Goal: Transaction & Acquisition: Purchase product/service

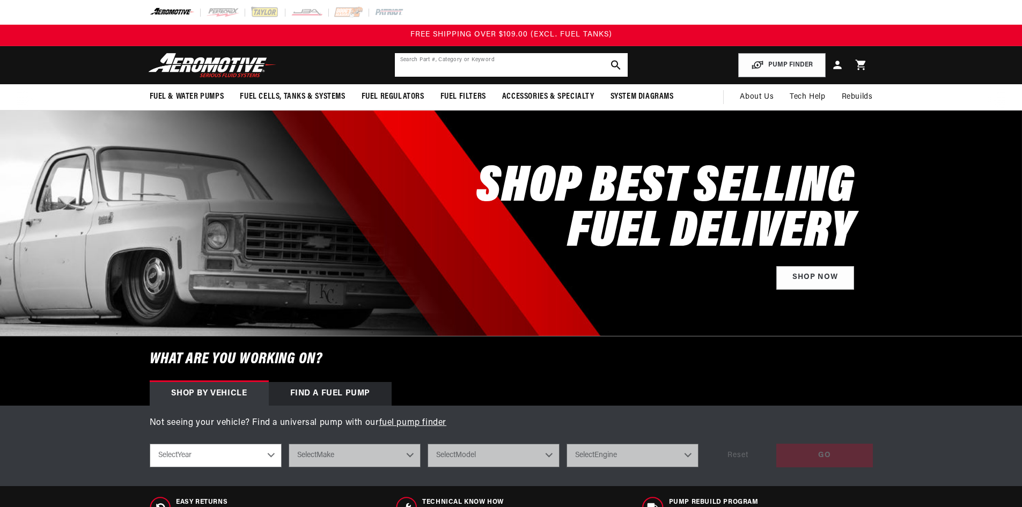
click at [467, 55] on input "text" at bounding box center [511, 65] width 233 height 24
type input "12341"
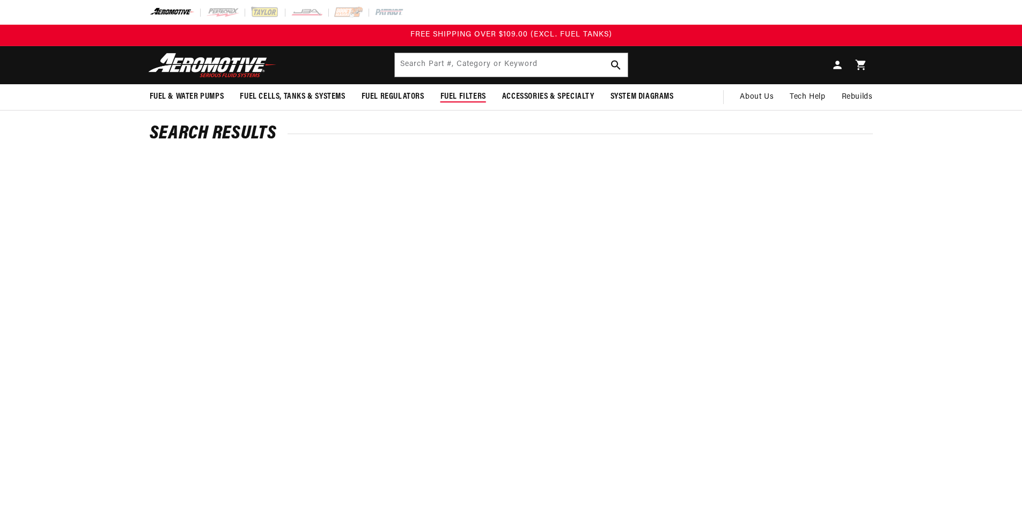
click at [473, 94] on span "Fuel Filters" at bounding box center [464, 96] width 46 height 11
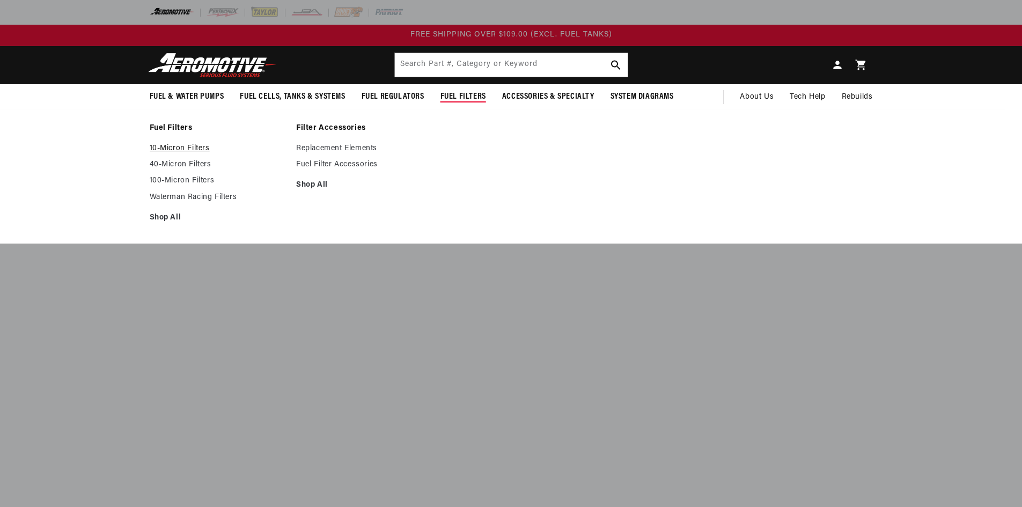
click at [178, 148] on link "10-Micron Filters" at bounding box center [218, 149] width 136 height 10
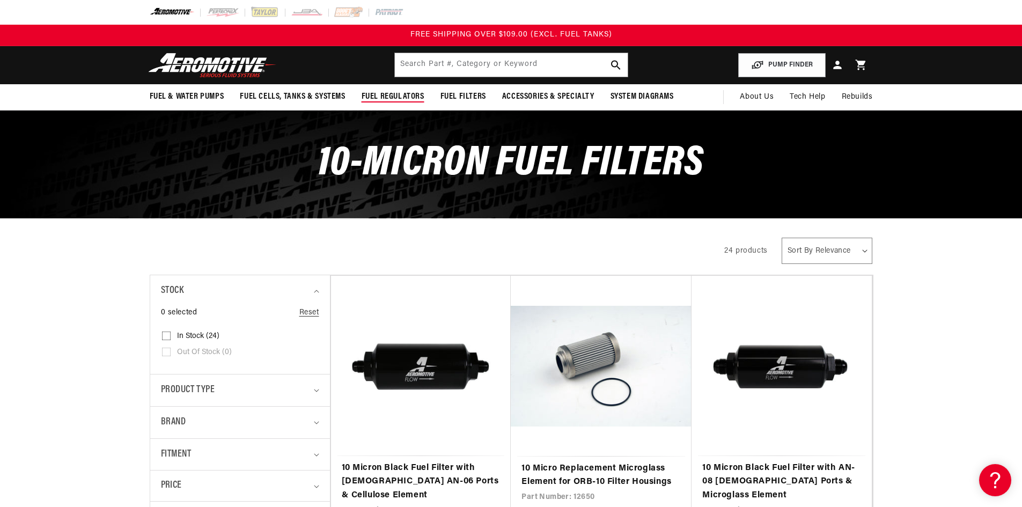
drag, startPoint x: 681, startPoint y: 226, endPoint x: 394, endPoint y: 16, distance: 356.3
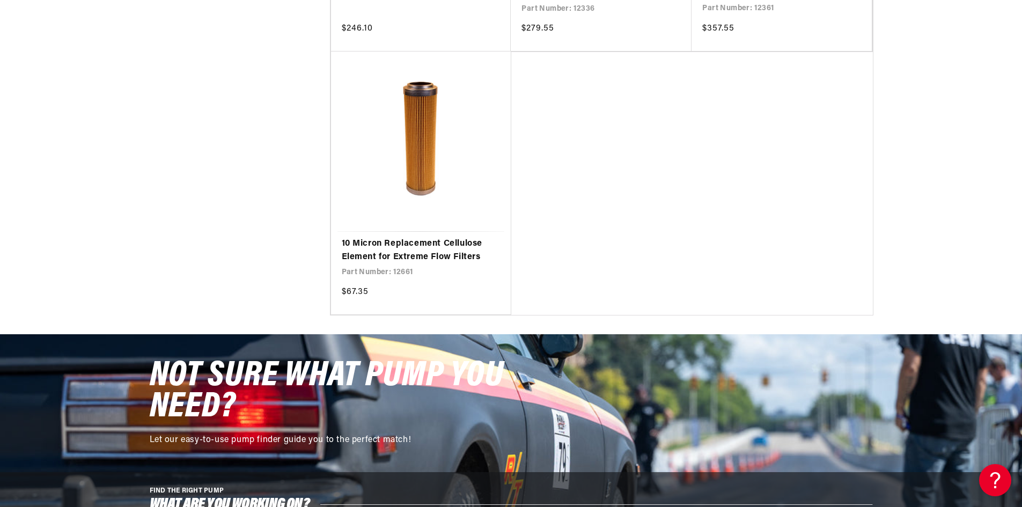
scroll to position [2468, 0]
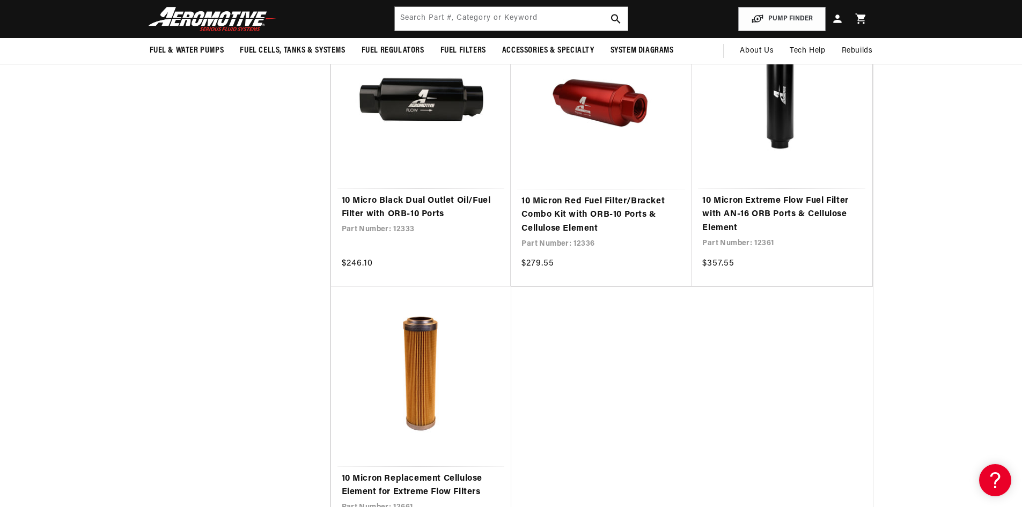
drag, startPoint x: 805, startPoint y: 193, endPoint x: 726, endPoint y: 91, distance: 129.3
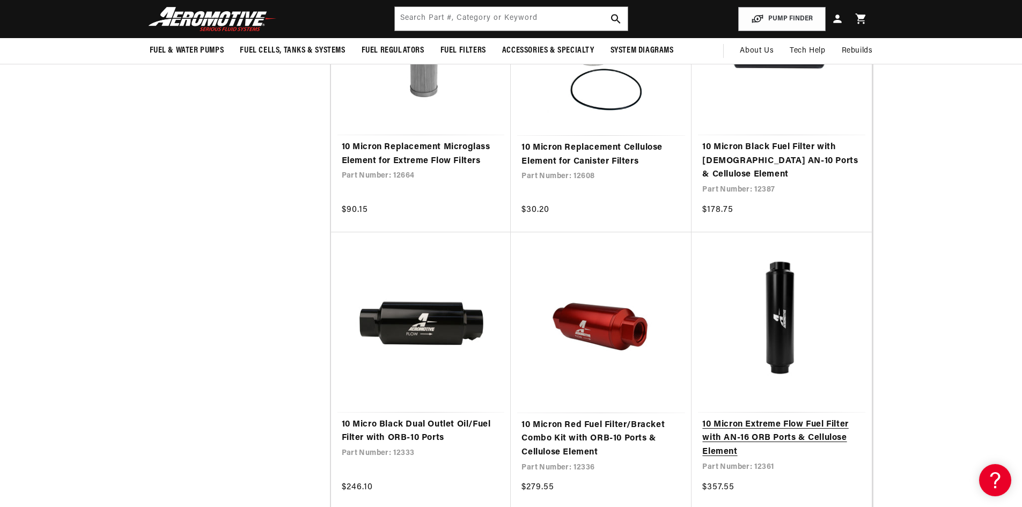
scroll to position [1932, 0]
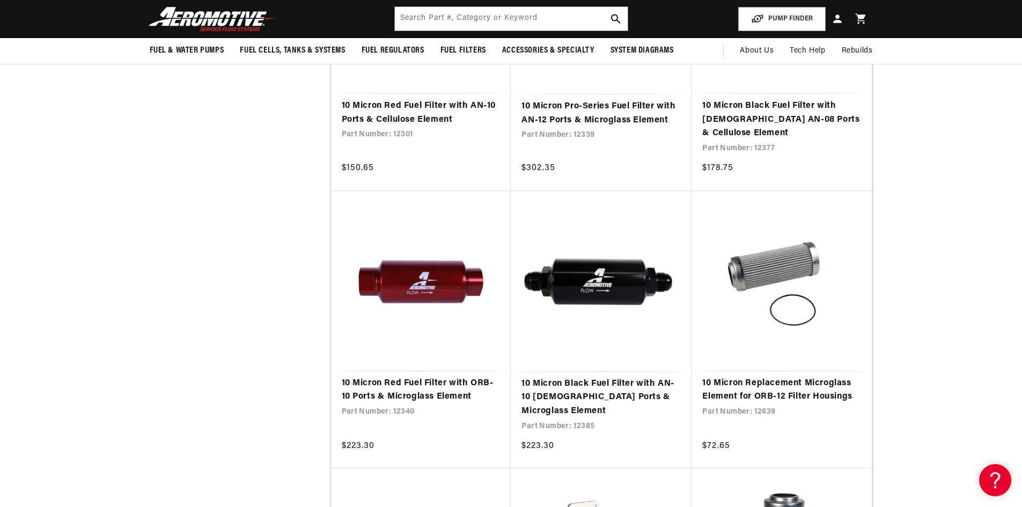
drag, startPoint x: 886, startPoint y: 373, endPoint x: 878, endPoint y: 336, distance: 38.5
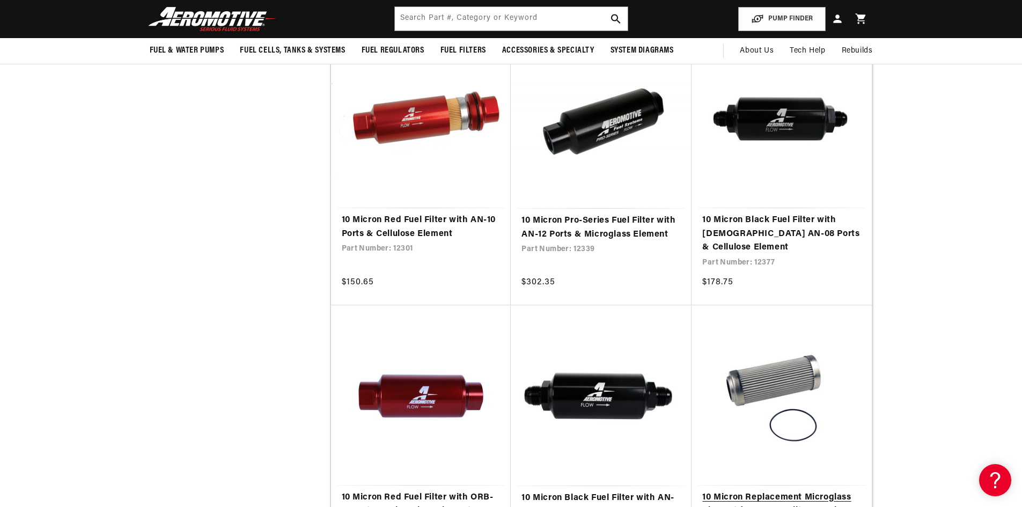
drag, startPoint x: 878, startPoint y: 336, endPoint x: 866, endPoint y: 289, distance: 48.7
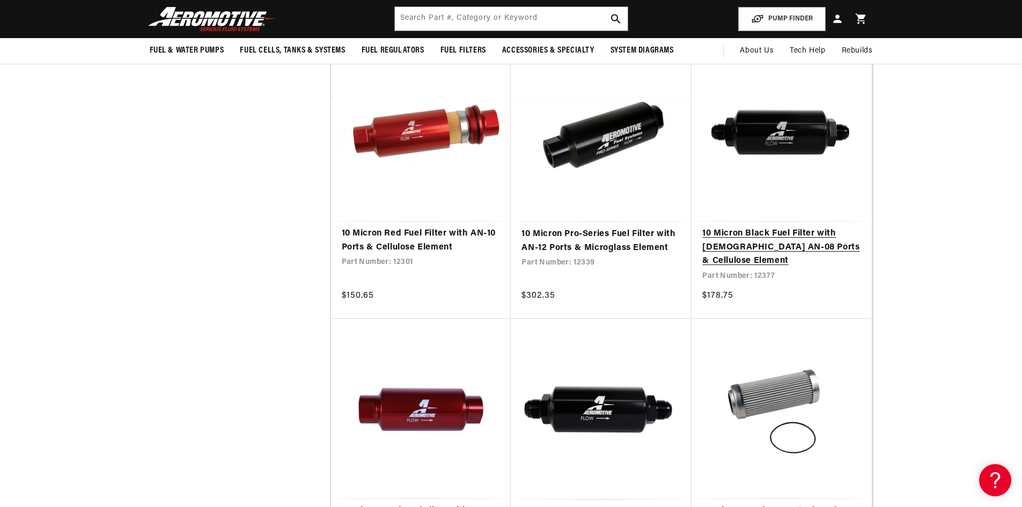
drag, startPoint x: 866, startPoint y: 289, endPoint x: 810, endPoint y: 152, distance: 148.0
click at [501, 13] on input "text" at bounding box center [511, 19] width 233 height 24
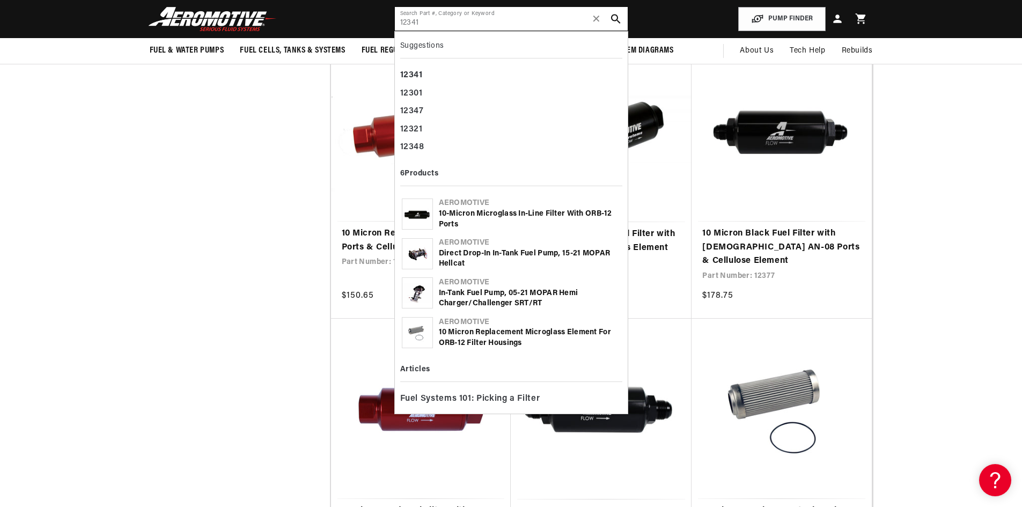
type input "12341"
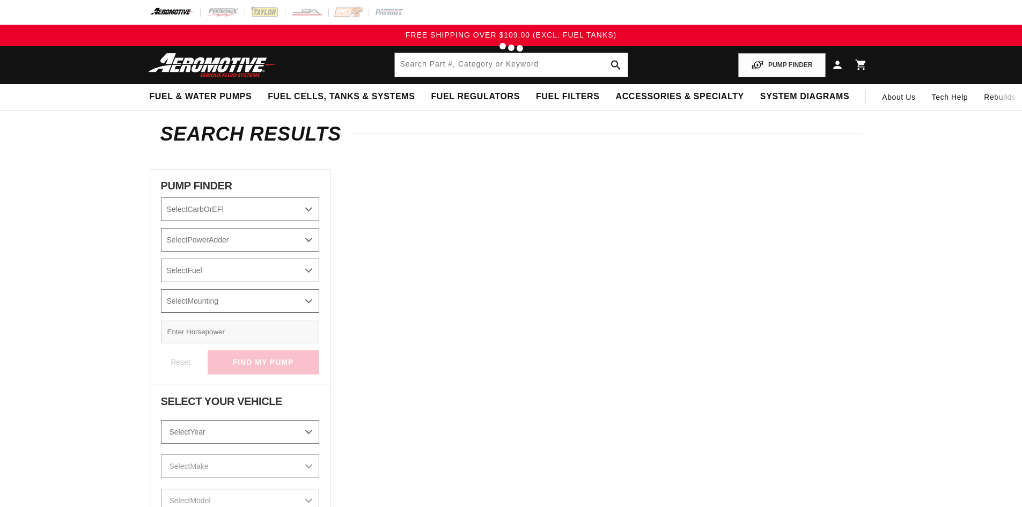
type input "12341"
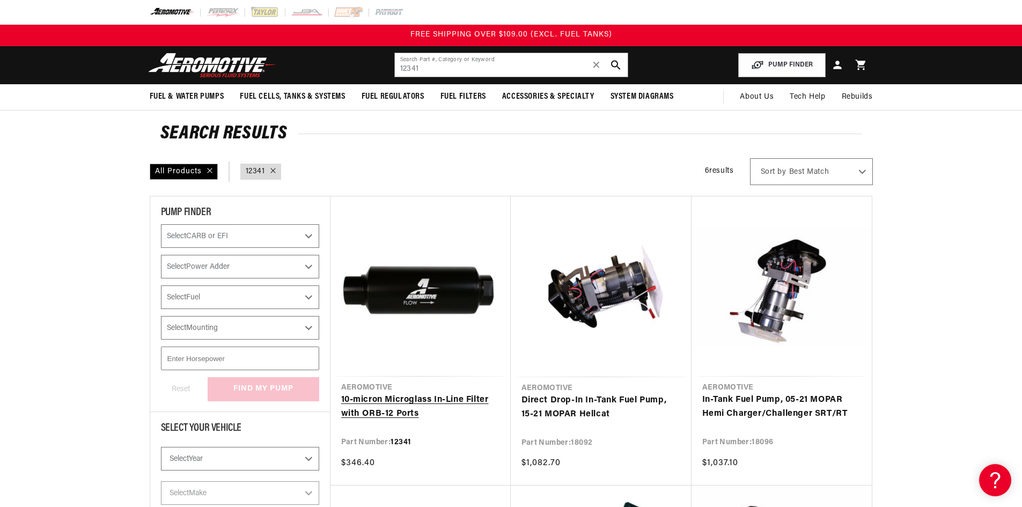
click at [398, 405] on link "10-micron Microglass In-Line Filter with ORB-12 Ports" at bounding box center [420, 406] width 159 height 27
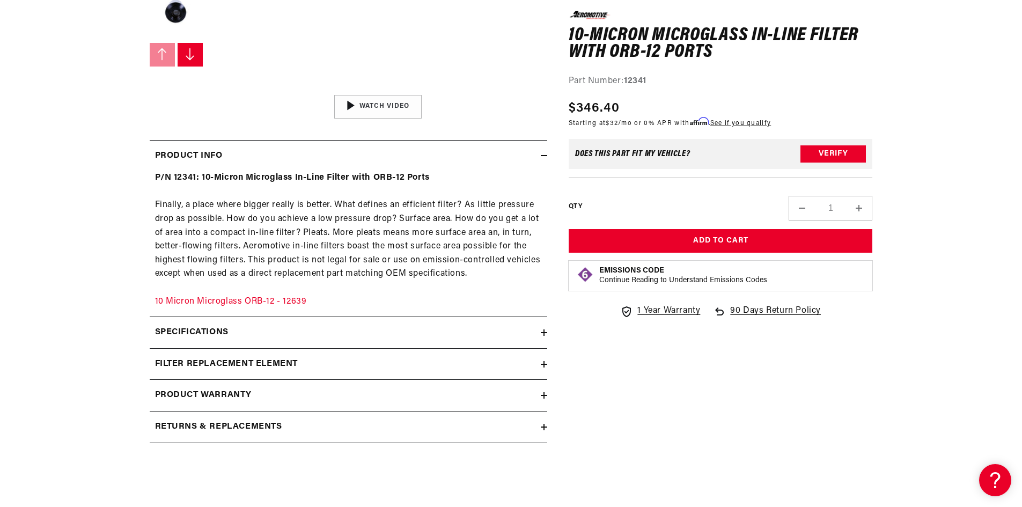
scroll to position [429, 0]
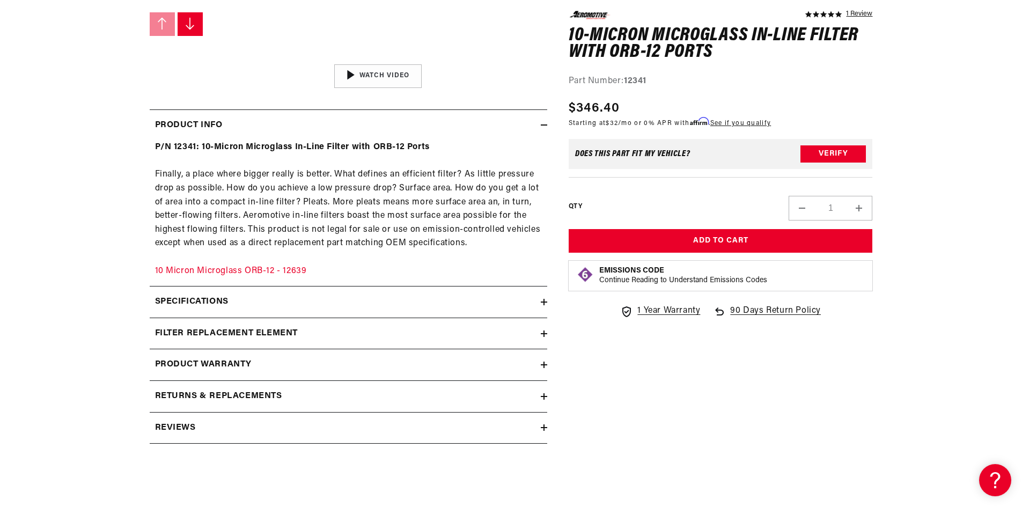
click at [539, 304] on div "Specifications" at bounding box center [345, 302] width 391 height 14
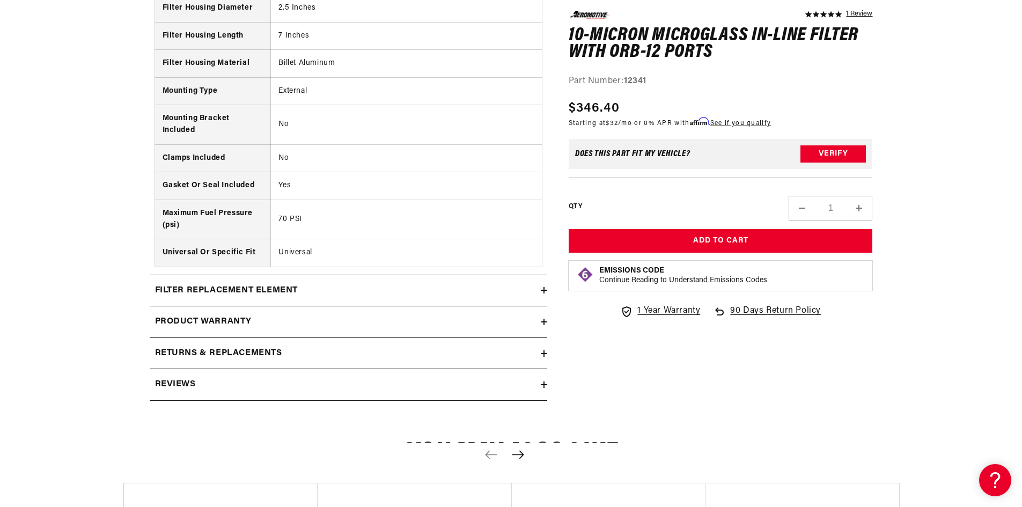
scroll to position [1395, 0]
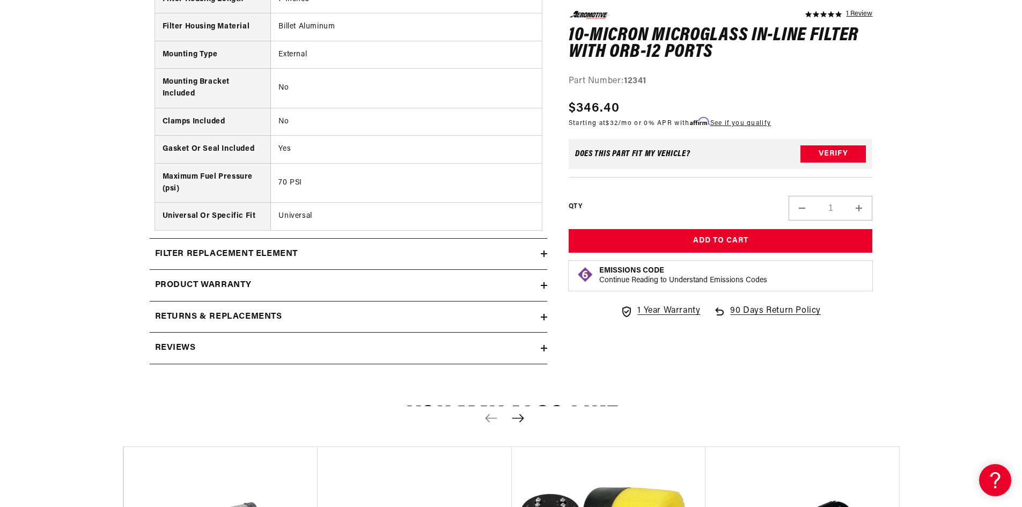
click at [543, 257] on icon at bounding box center [544, 254] width 6 height 6
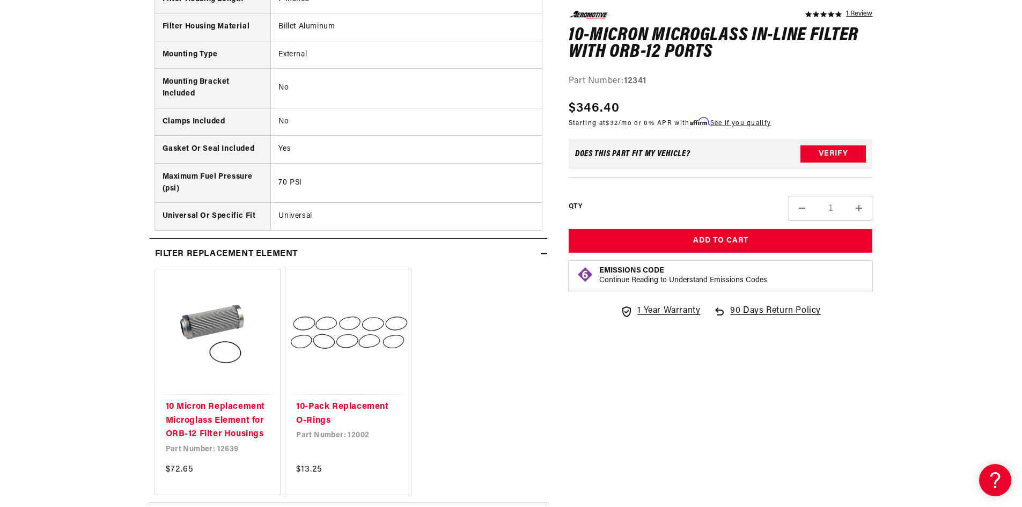
click at [543, 257] on icon at bounding box center [544, 254] width 6 height 6
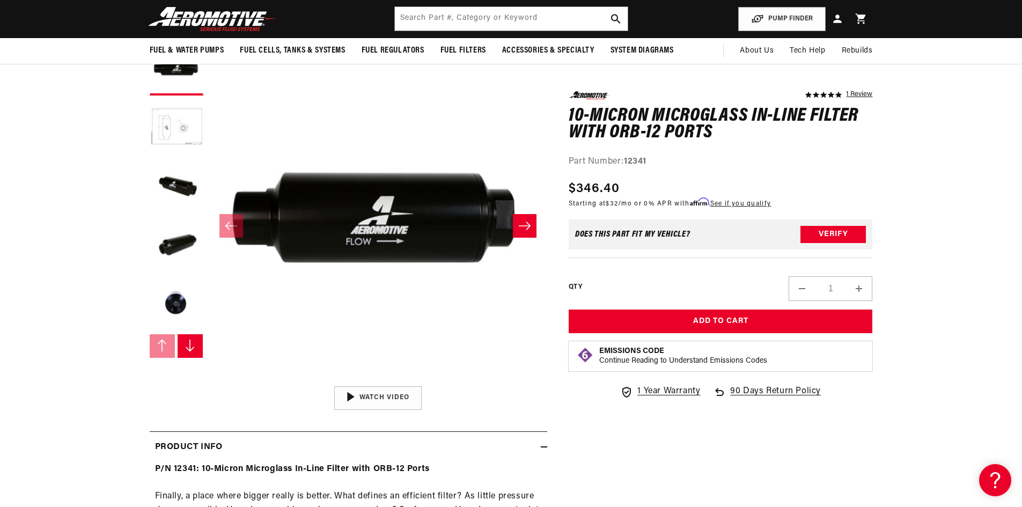
scroll to position [0, 0]
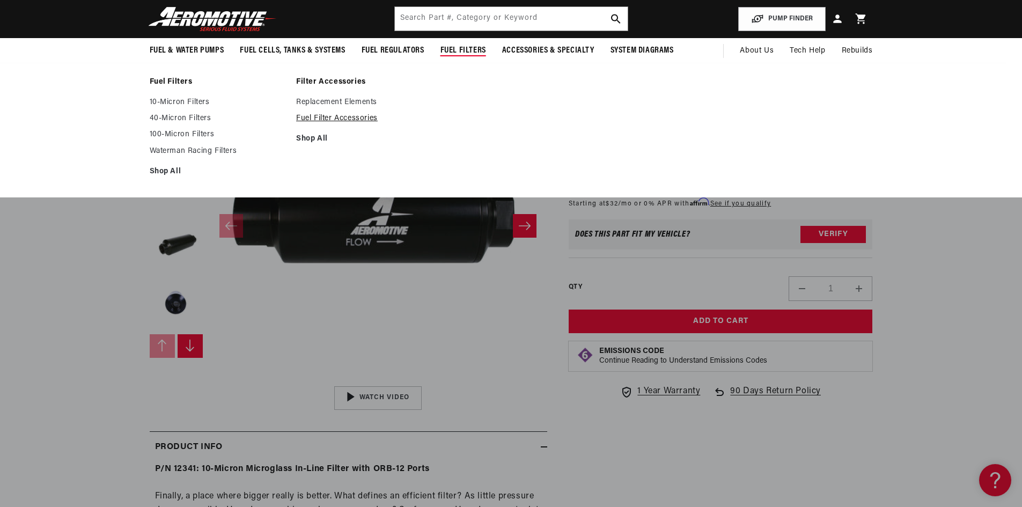
click at [337, 115] on link "Fuel Filter Accessories" at bounding box center [364, 119] width 136 height 10
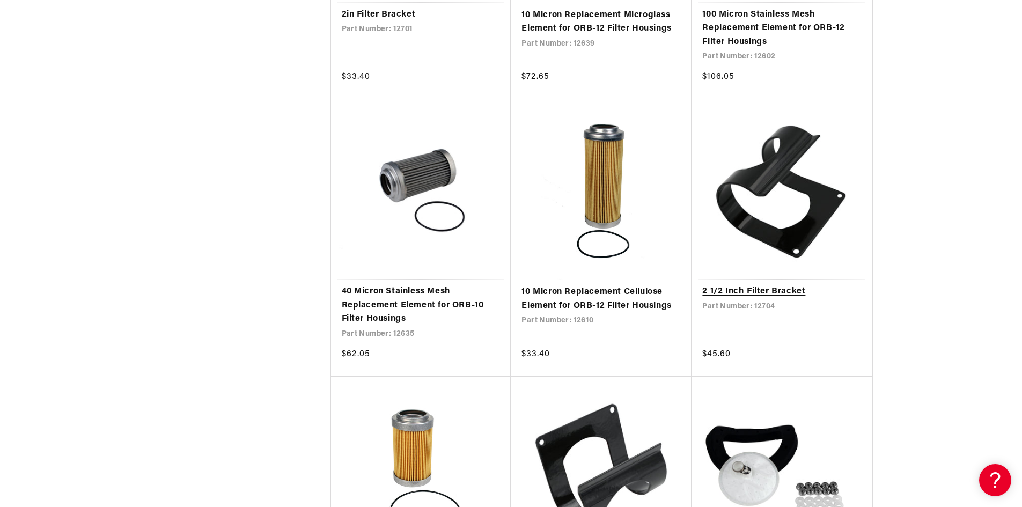
scroll to position [858, 0]
